Goal: Find specific page/section: Find specific page/section

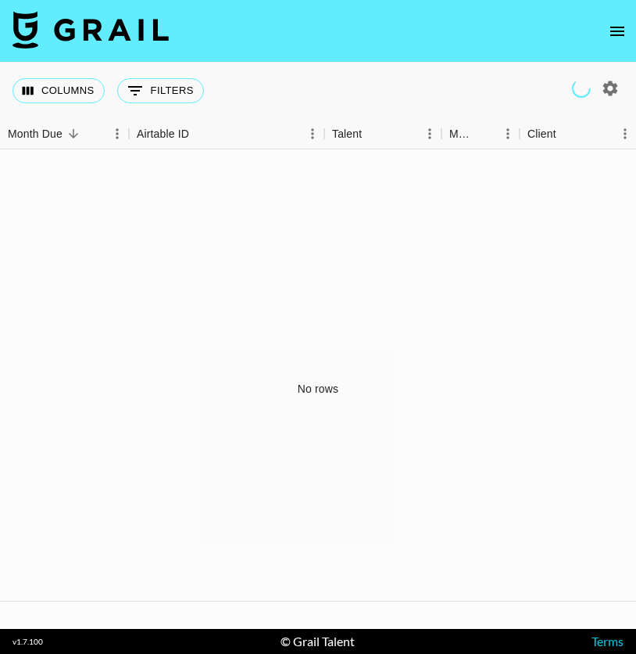
click at [629, 31] on button "open drawer" at bounding box center [617, 31] width 31 height 31
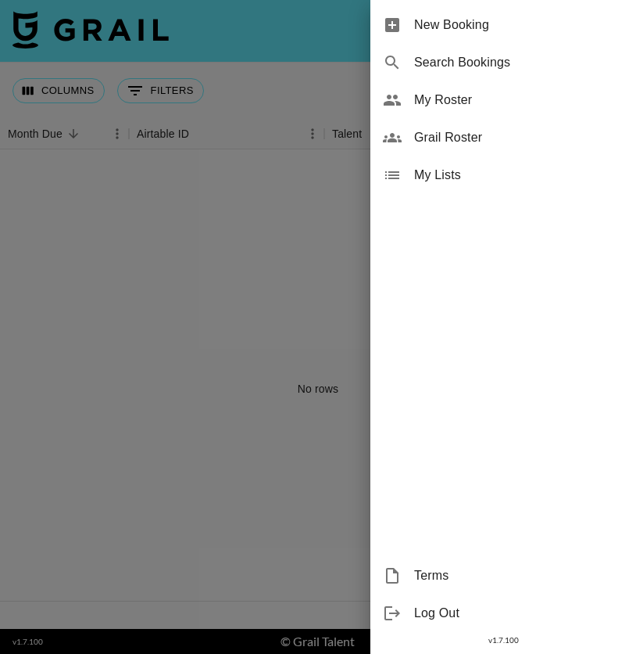
click at [439, 104] on span "My Roster" at bounding box center [519, 100] width 210 height 19
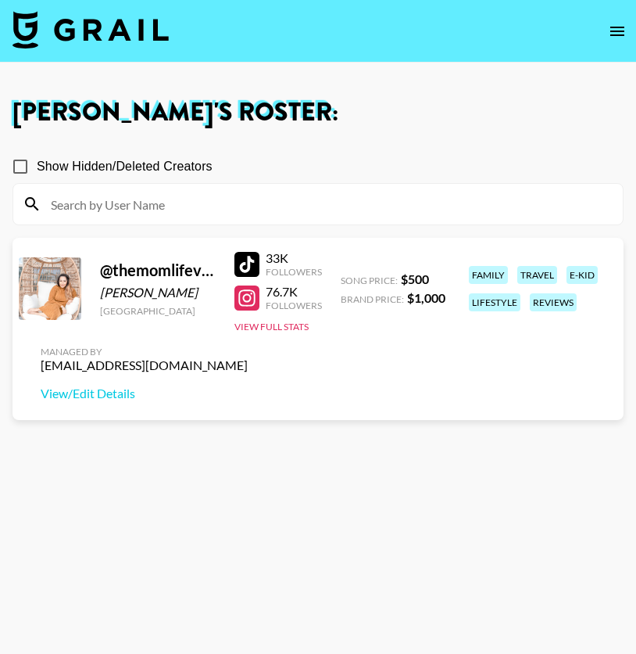
click at [136, 281] on div "@ themomlifevlogs [PERSON_NAME] [GEOGRAPHIC_DATA]" at bounding box center [158, 288] width 116 height 56
click at [144, 272] on div "@ themomlifevlogs" at bounding box center [158, 270] width 116 height 20
click at [117, 47] on img at bounding box center [91, 30] width 156 height 38
